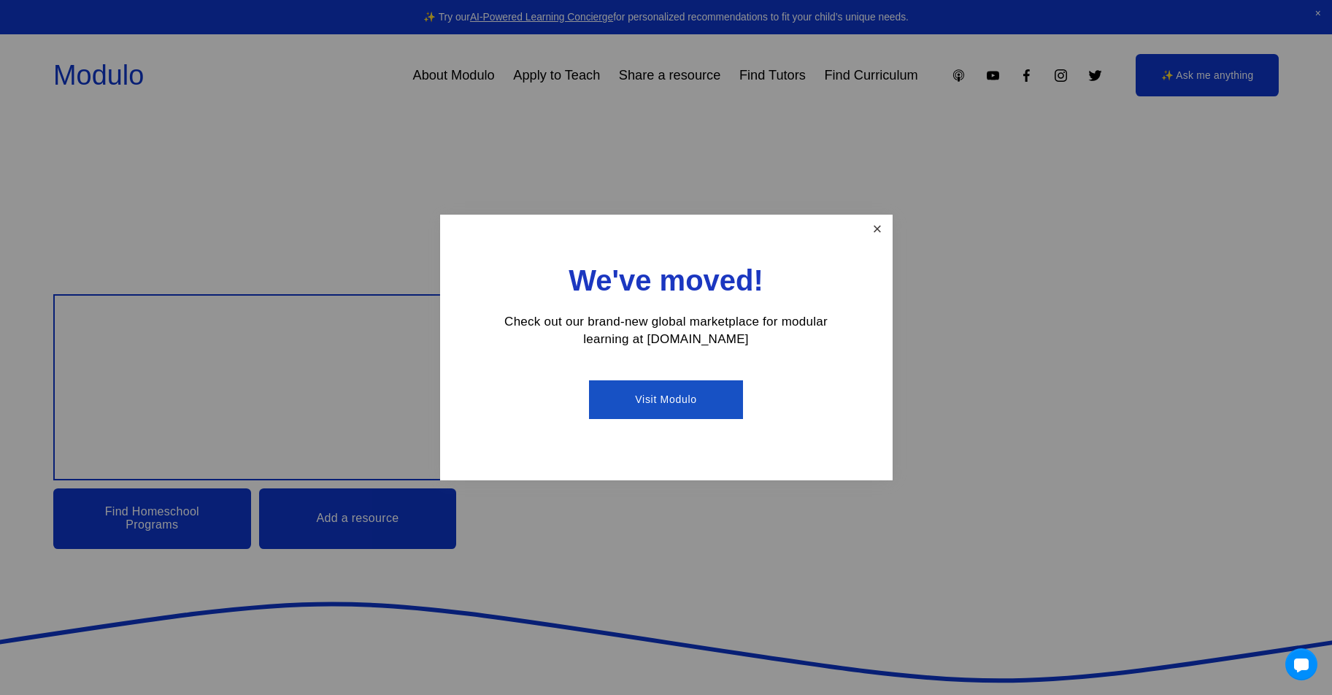
click at [877, 233] on link "Close" at bounding box center [877, 230] width 26 height 26
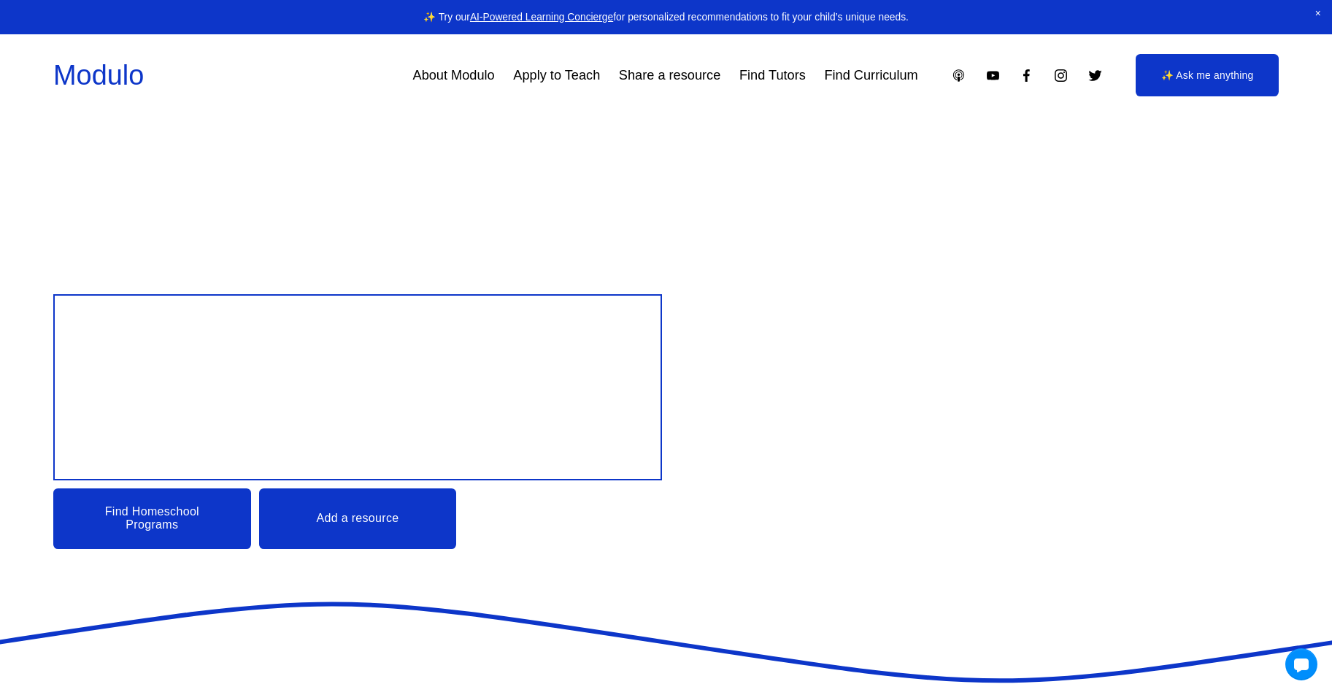
click at [859, 78] on link "Find Curriculum" at bounding box center [870, 75] width 93 height 26
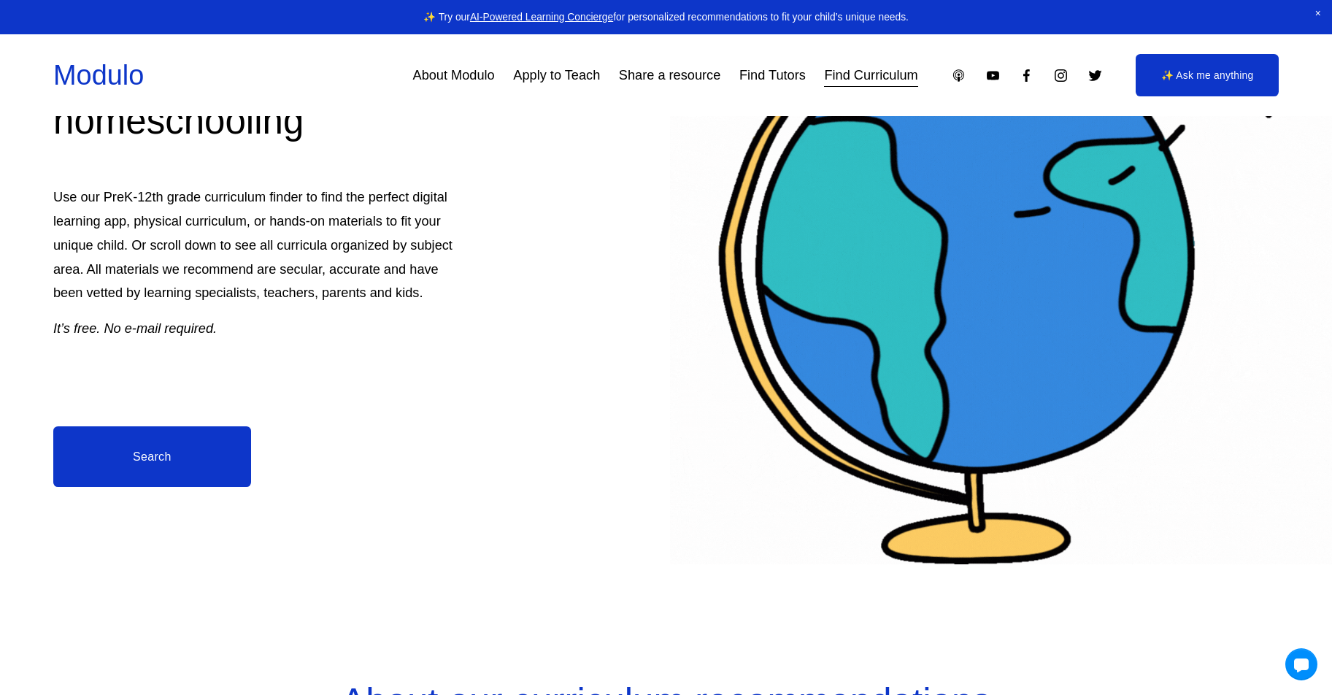
scroll to position [247, 0]
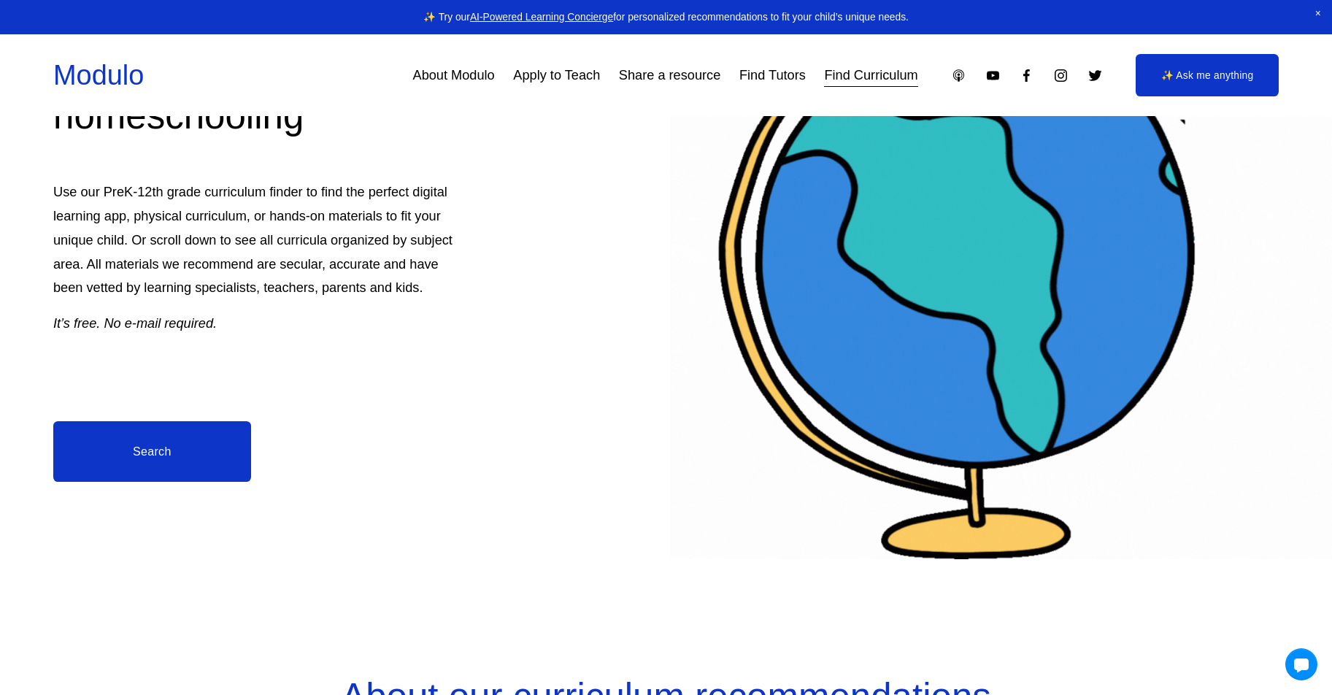
click at [145, 452] on link "Search" at bounding box center [152, 451] width 198 height 61
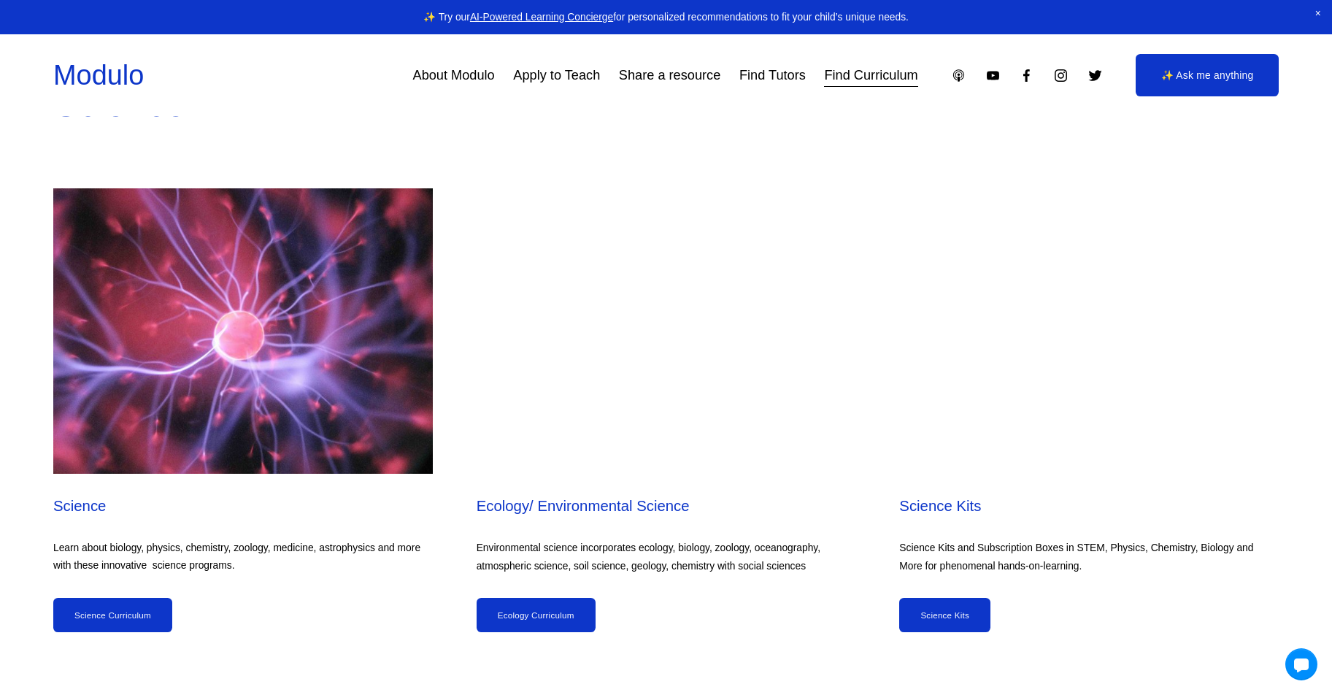
scroll to position [5808, 0]
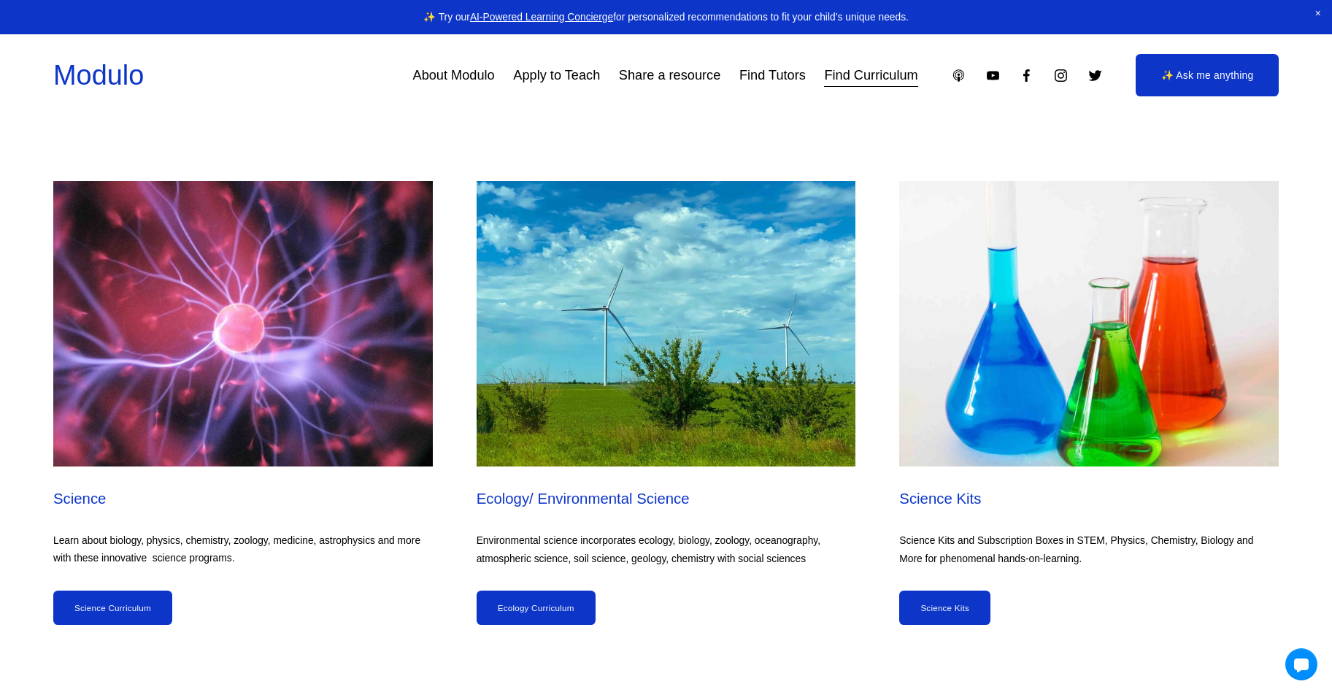
click at [102, 615] on link "Science Curriculum" at bounding box center [112, 607] width 119 height 35
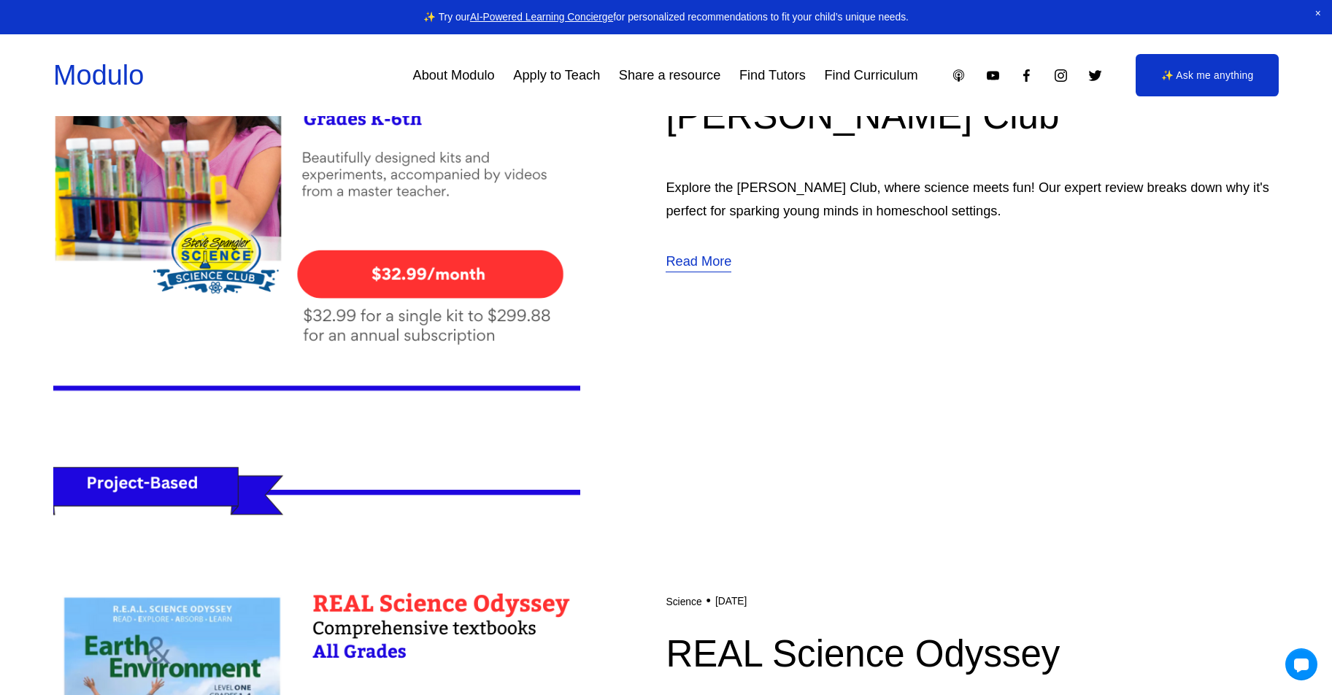
scroll to position [2311, 0]
